Goal: Task Accomplishment & Management: Use online tool/utility

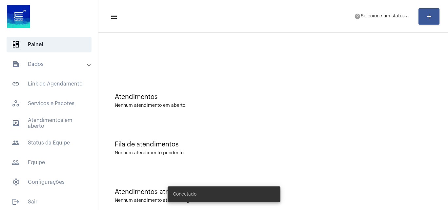
click at [53, 62] on mat-panel-title "text_snippet_outlined Dados" at bounding box center [50, 64] width 76 height 8
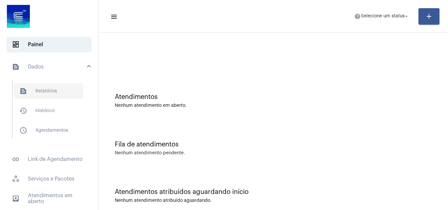
click at [53, 92] on span "text_snippet_outlined Relatórios" at bounding box center [48, 91] width 69 height 16
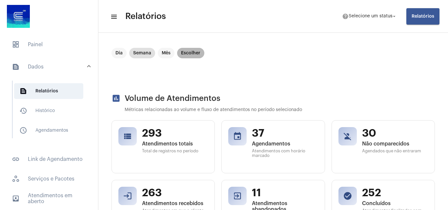
click at [184, 53] on mat-chip "Escolher" at bounding box center [190, 53] width 27 height 11
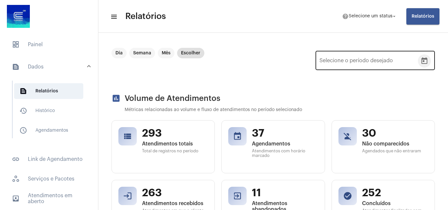
click at [422, 61] on icon "Open calendar" at bounding box center [425, 61] width 8 height 8
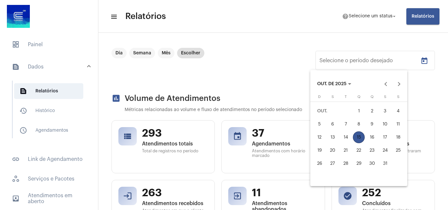
click at [356, 108] on div "1" at bounding box center [359, 111] width 12 height 12
type input "[DATE]"
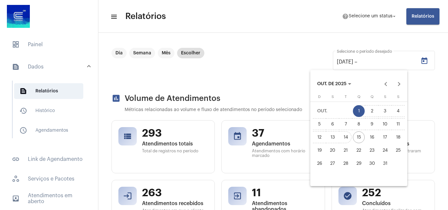
click at [347, 139] on div "14" at bounding box center [346, 138] width 12 height 12
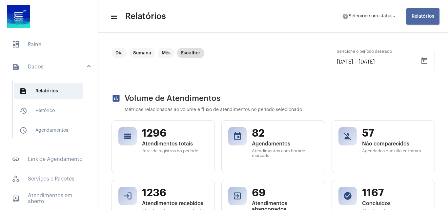
click at [417, 17] on span "Relatórios" at bounding box center [423, 16] width 23 height 5
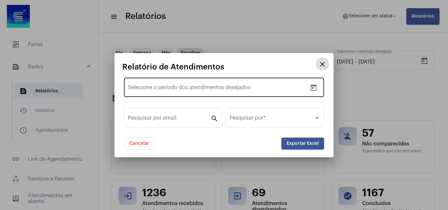
click at [318, 88] on button "Open calendar" at bounding box center [313, 87] width 13 height 13
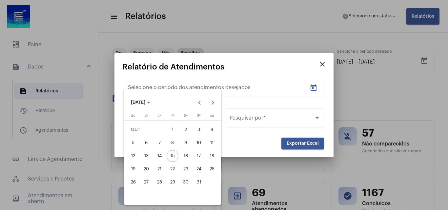
click at [178, 134] on button "1" at bounding box center [172, 129] width 13 height 13
type input "[DATE]"
click at [160, 153] on div "14" at bounding box center [160, 156] width 12 height 12
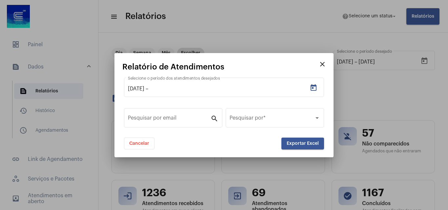
type input "[DATE]"
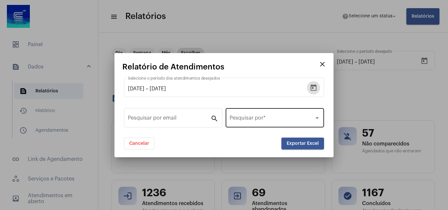
click at [275, 116] on span at bounding box center [272, 119] width 85 height 6
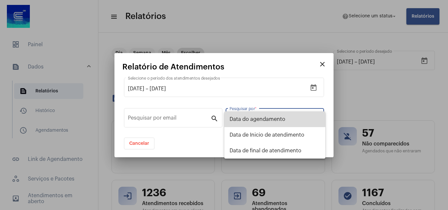
click at [253, 116] on span "Data do agendamento" at bounding box center [275, 120] width 91 height 16
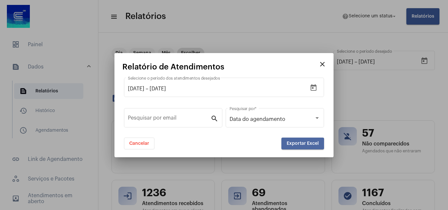
click at [289, 144] on span "Exportar Excel" at bounding box center [303, 143] width 32 height 5
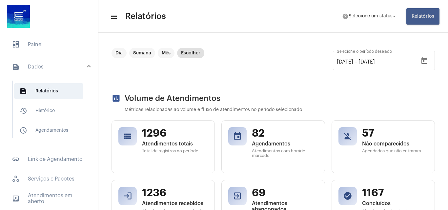
click at [429, 16] on span "Relatórios" at bounding box center [423, 16] width 23 height 5
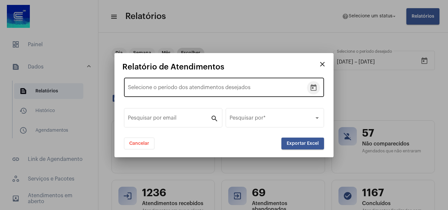
click at [311, 87] on icon "Open calendar" at bounding box center [314, 87] width 6 height 7
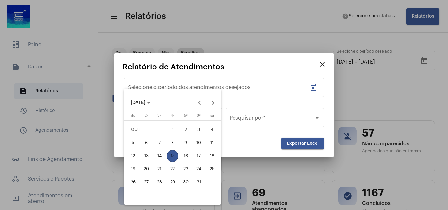
click at [323, 66] on div at bounding box center [224, 105] width 448 height 210
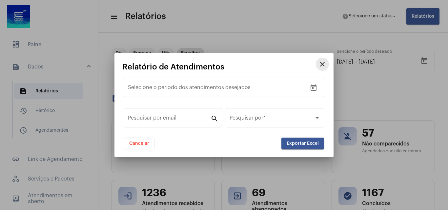
click at [324, 62] on mat-icon "close" at bounding box center [323, 64] width 8 height 8
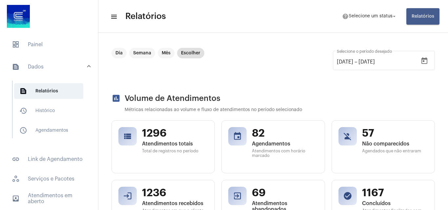
click at [433, 17] on span "Relatórios" at bounding box center [423, 16] width 23 height 5
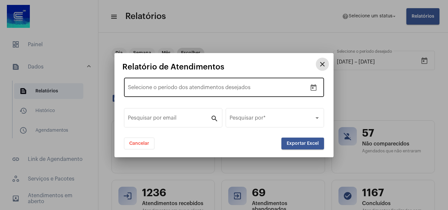
click at [312, 92] on button "Open calendar" at bounding box center [313, 87] width 13 height 13
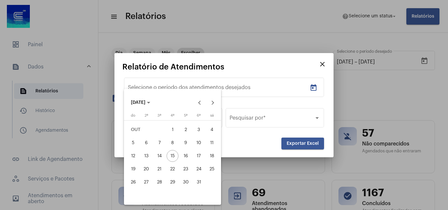
drag, startPoint x: 224, startPoint y: 114, endPoint x: 219, endPoint y: 119, distance: 8.1
click at [219, 119] on div "close Relatório de Atendimentos Data de início – Selecione o período dos atendi…" at bounding box center [224, 105] width 448 height 210
drag, startPoint x: 169, startPoint y: 123, endPoint x: 164, endPoint y: 159, distance: 36.1
click at [169, 128] on table "domingo do segunda-feira 2ª terça-feira 3ª quarta-feira 4ª quinta-feira 5ª sext…" at bounding box center [173, 151] width 92 height 75
click at [172, 132] on div "1" at bounding box center [173, 130] width 12 height 12
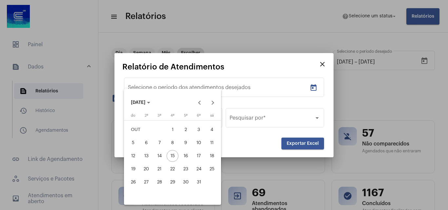
type input "[DATE]"
click at [156, 161] on div "14" at bounding box center [160, 156] width 12 height 12
type input "[DATE]"
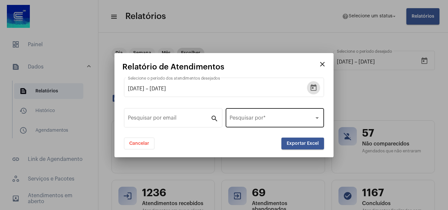
click at [275, 115] on div "Pesquisar por *" at bounding box center [275, 117] width 91 height 21
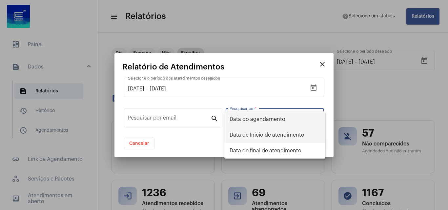
click at [253, 135] on span "Data de Inicio de atendimento" at bounding box center [275, 135] width 91 height 16
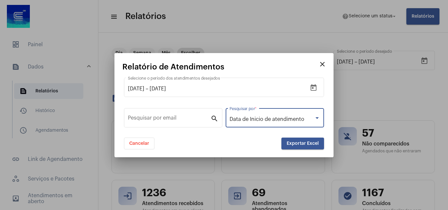
click at [305, 139] on button "Exportar Excel" at bounding box center [303, 144] width 43 height 12
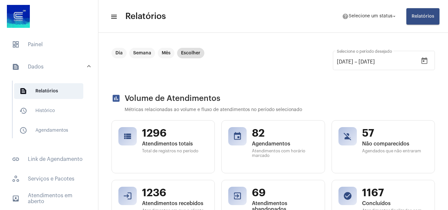
click at [424, 22] on button "Relatórios" at bounding box center [423, 16] width 33 height 16
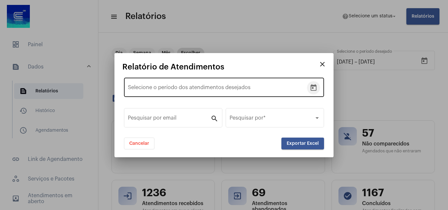
click at [312, 87] on icon "Open calendar" at bounding box center [314, 88] width 8 height 8
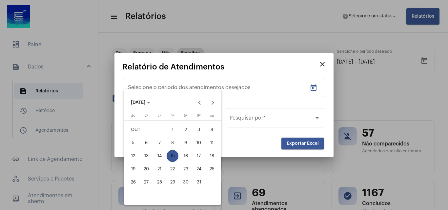
drag, startPoint x: 173, startPoint y: 125, endPoint x: 176, endPoint y: 135, distance: 10.0
click at [174, 125] on div "1" at bounding box center [173, 130] width 12 height 12
type input "[DATE]"
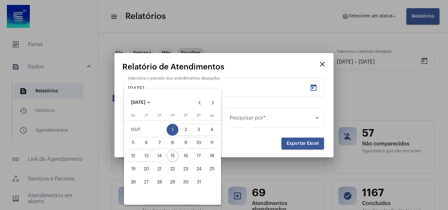
drag, startPoint x: 155, startPoint y: 157, endPoint x: 183, endPoint y: 149, distance: 29.0
click at [157, 157] on div "14" at bounding box center [160, 156] width 12 height 12
type input "[DATE]"
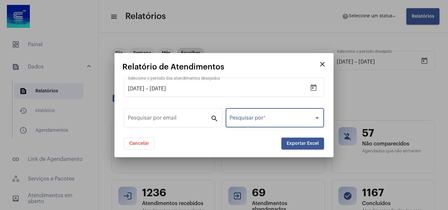
click at [269, 116] on span at bounding box center [272, 119] width 85 height 6
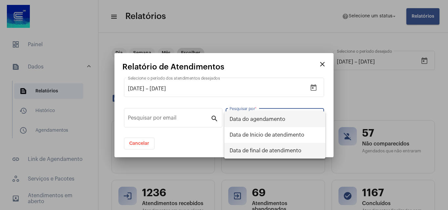
drag, startPoint x: 270, startPoint y: 145, endPoint x: 268, endPoint y: 150, distance: 4.9
click at [270, 146] on span "Data de final de atendimento" at bounding box center [275, 151] width 91 height 16
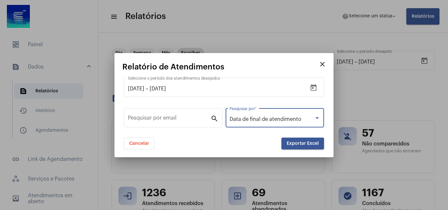
click at [307, 147] on button "Exportar Excel" at bounding box center [303, 144] width 43 height 12
